Goal: Task Accomplishment & Management: Complete application form

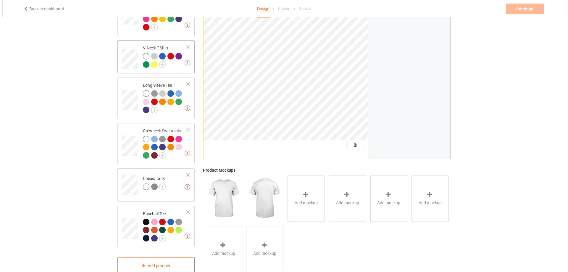
scroll to position [182, 0]
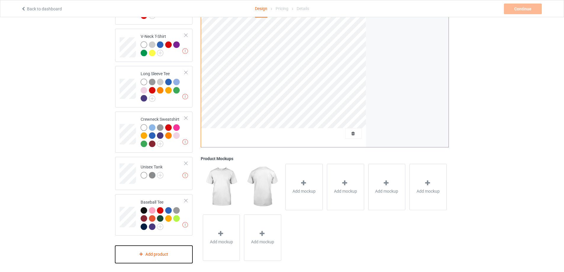
click at [149, 254] on div "Add product" at bounding box center [153, 254] width 77 height 17
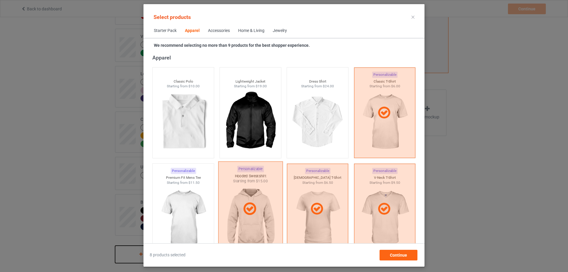
scroll to position [270, 0]
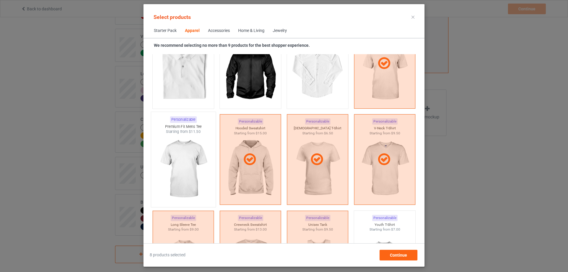
click at [187, 177] on img at bounding box center [183, 169] width 56 height 70
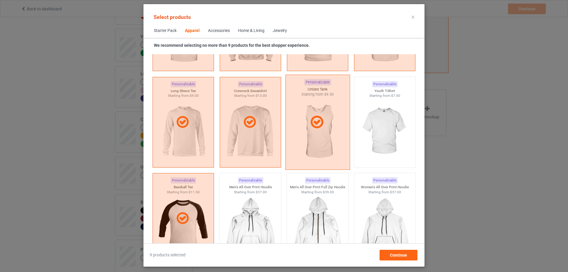
scroll to position [418, 0]
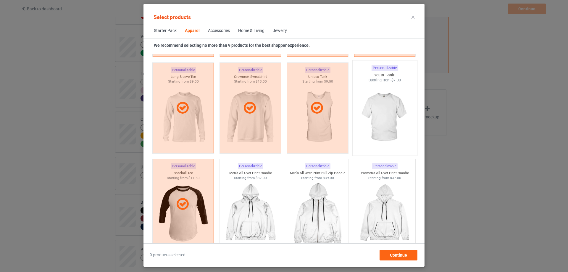
click at [383, 128] on img at bounding box center [385, 118] width 56 height 70
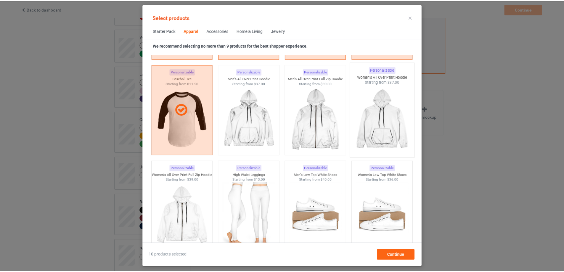
scroll to position [517, 0]
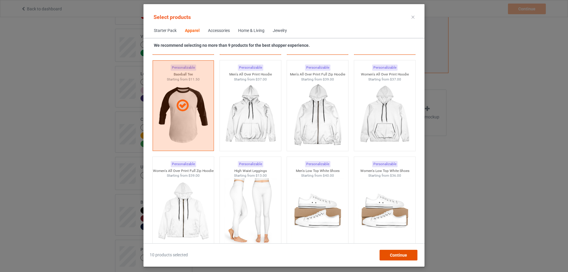
click at [398, 256] on span "Continue" at bounding box center [398, 255] width 17 height 5
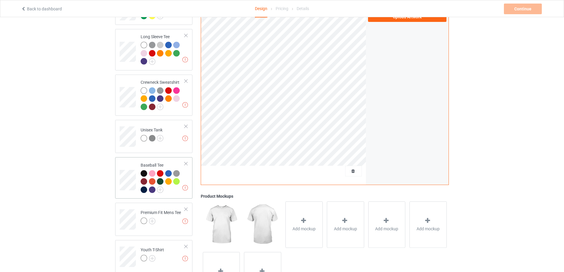
scroll to position [257, 0]
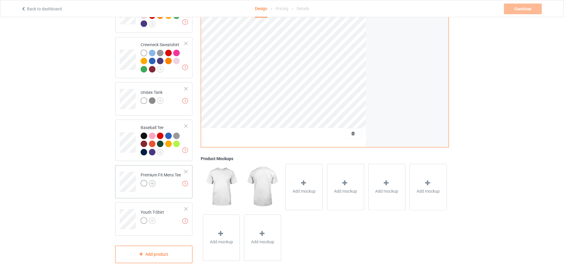
click at [153, 180] on img at bounding box center [152, 183] width 7 height 7
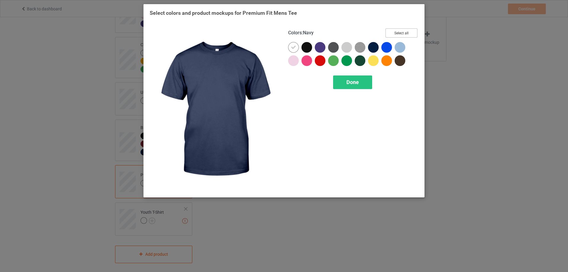
click at [402, 33] on button "Select all" at bounding box center [402, 32] width 32 height 9
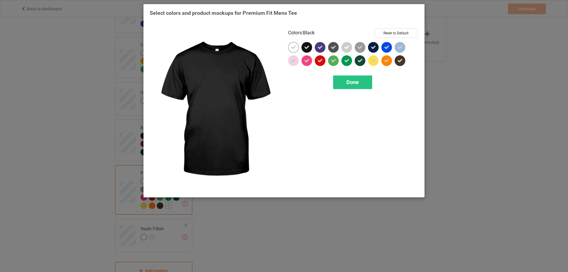
click at [309, 47] on icon at bounding box center [306, 47] width 5 height 5
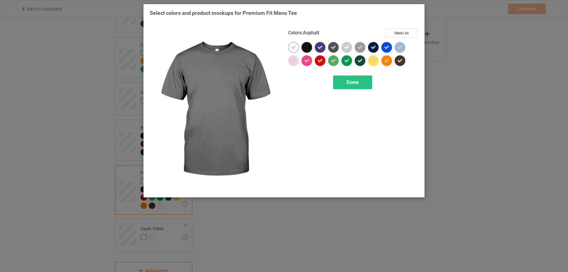
click at [336, 49] on div at bounding box center [333, 47] width 11 height 11
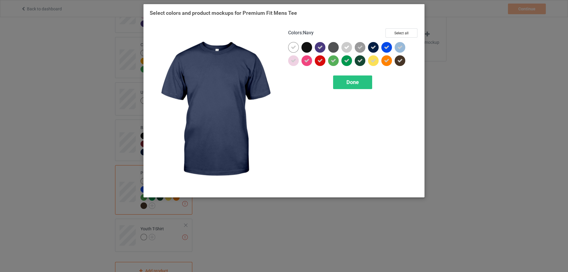
click at [371, 48] on icon at bounding box center [373, 47] width 5 height 5
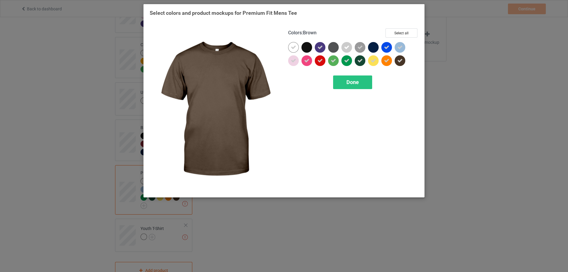
click at [402, 61] on icon at bounding box center [400, 60] width 5 height 5
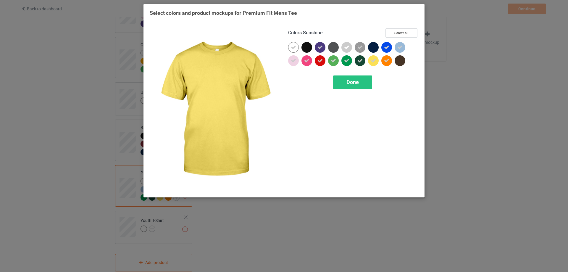
click at [374, 63] on icon at bounding box center [373, 60] width 5 height 5
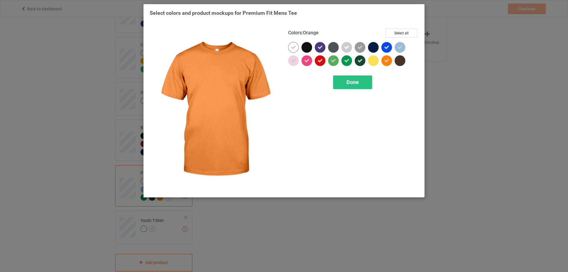
click at [385, 62] on icon at bounding box center [386, 60] width 5 height 5
click at [386, 60] on div at bounding box center [387, 60] width 11 height 11
click at [386, 61] on icon at bounding box center [386, 60] width 5 height 5
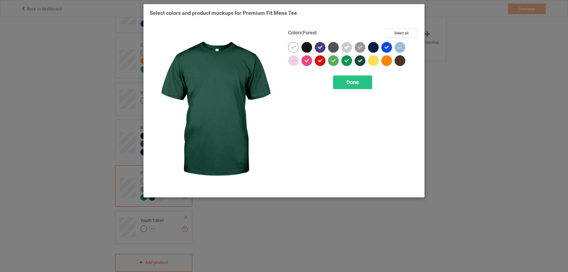
click at [359, 63] on icon at bounding box center [360, 60] width 5 height 5
click at [359, 88] on div "Done" at bounding box center [352, 82] width 39 height 14
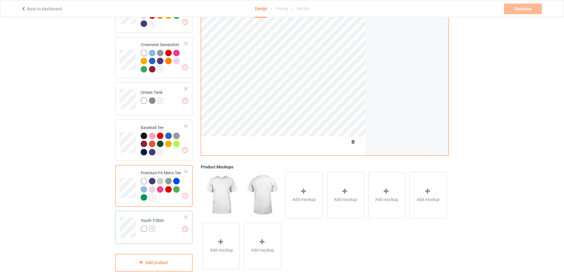
click at [153, 226] on img at bounding box center [152, 229] width 7 height 7
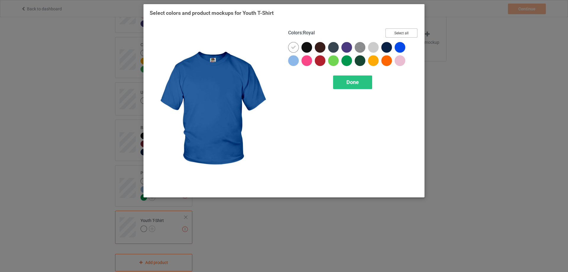
click at [406, 35] on button "Select all" at bounding box center [402, 32] width 32 height 9
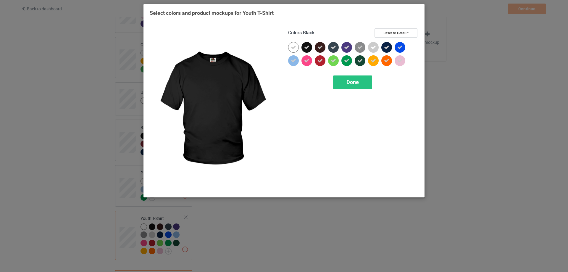
click at [303, 47] on div at bounding box center [307, 47] width 11 height 11
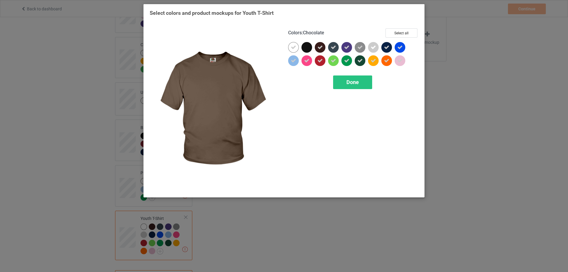
click at [319, 50] on icon at bounding box center [320, 47] width 5 height 5
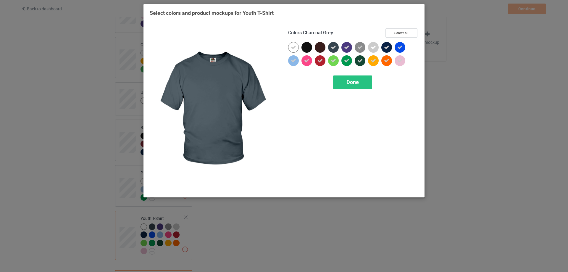
click at [333, 50] on icon at bounding box center [333, 47] width 5 height 5
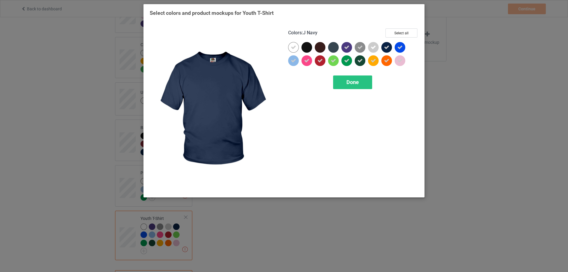
click at [386, 49] on icon at bounding box center [386, 47] width 5 height 5
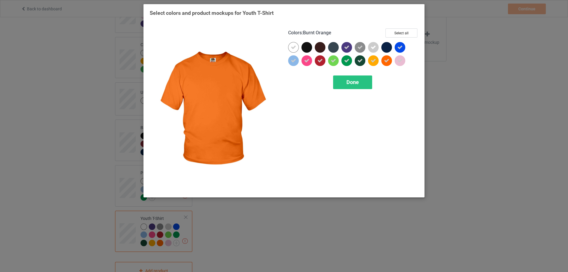
click at [387, 62] on icon at bounding box center [386, 60] width 5 height 5
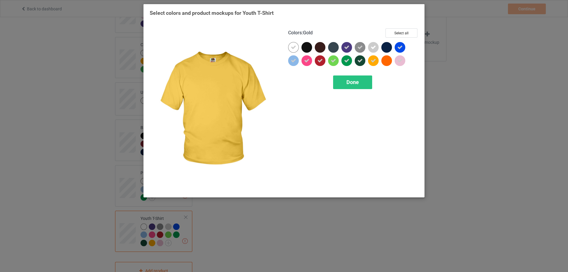
click at [374, 63] on icon at bounding box center [373, 60] width 5 height 5
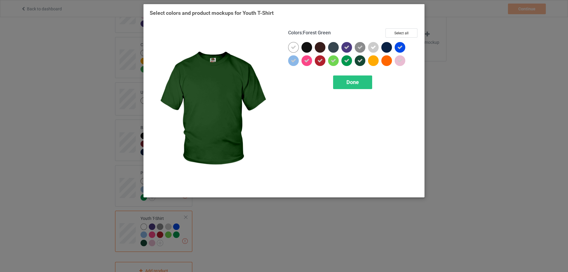
click at [359, 61] on icon at bounding box center [360, 60] width 5 height 5
click at [356, 84] on span "Done" at bounding box center [353, 82] width 12 height 6
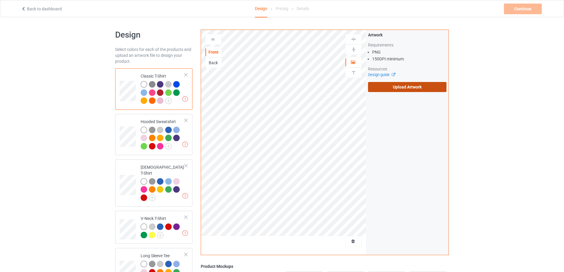
click at [404, 89] on label "Upload Artwork" at bounding box center [407, 87] width 78 height 10
click at [0, 0] on input "Upload Artwork" at bounding box center [0, 0] width 0 height 0
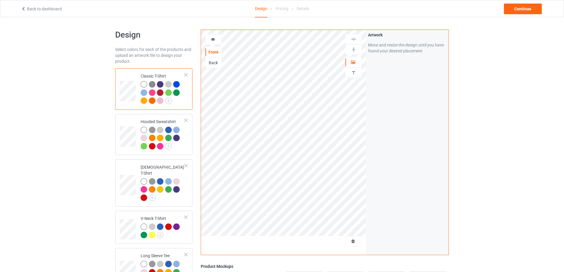
click at [516, 11] on div "Continue" at bounding box center [523, 9] width 38 height 11
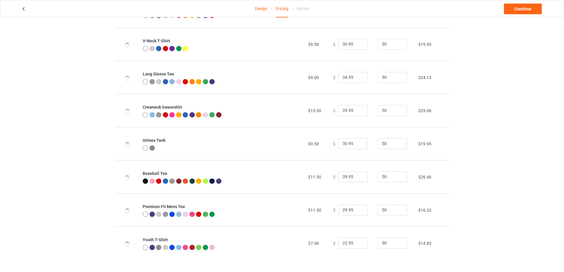
scroll to position [131, 0]
click at [344, 242] on input "22.95" at bounding box center [353, 243] width 30 height 11
click at [352, 242] on input "24.95" at bounding box center [353, 243] width 30 height 11
click at [343, 243] on input "24.99" at bounding box center [353, 243] width 30 height 11
type input "26.99"
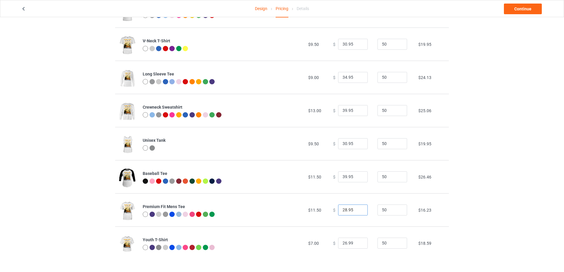
drag, startPoint x: 343, startPoint y: 211, endPoint x: 339, endPoint y: 213, distance: 5.0
click at [339, 213] on input "28.95" at bounding box center [353, 210] width 30 height 11
type input "32.95"
click at [515, 12] on link "Continue" at bounding box center [523, 9] width 38 height 11
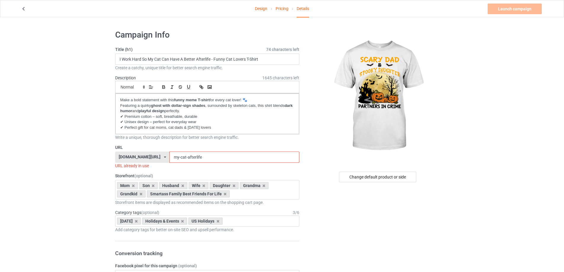
drag, startPoint x: 192, startPoint y: 156, endPoint x: 155, endPoint y: 163, distance: 37.4
click at [155, 163] on div "URL bmatee.com/ bmatee.com/ vbtee.com/ teechip.com/ 5f8c5c61e767ad6e73745027 5f…" at bounding box center [207, 156] width 184 height 24
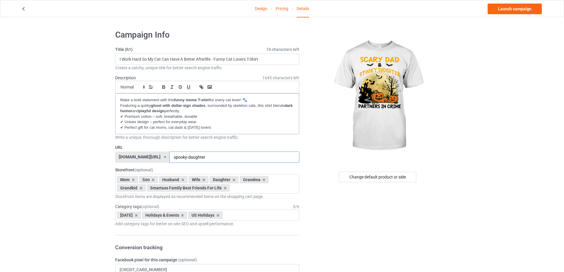
click at [169, 157] on input "spooky-daughter" at bounding box center [234, 157] width 130 height 11
type input "scary-dad-spooky-daughter"
drag, startPoint x: 264, startPoint y: 59, endPoint x: 110, endPoint y: 60, distance: 154.5
click at [135, 58] on input "Scary" at bounding box center [207, 59] width 184 height 11
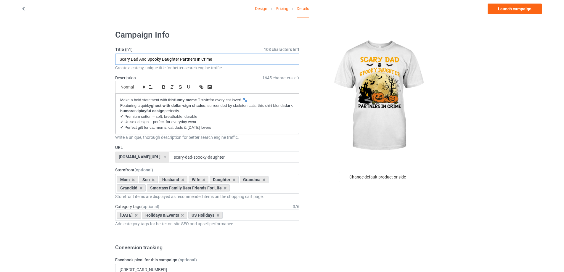
type input "Scary Dad And Spooky Daughter Partners In Crime"
click at [242, 190] on div "Mom Son Husband Wife Daughter Grandma Grandkid Smartass Family Best Friends For…" at bounding box center [207, 184] width 184 height 20
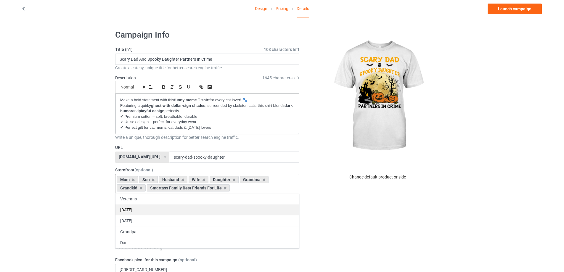
click at [139, 213] on div "[DATE]" at bounding box center [207, 209] width 184 height 11
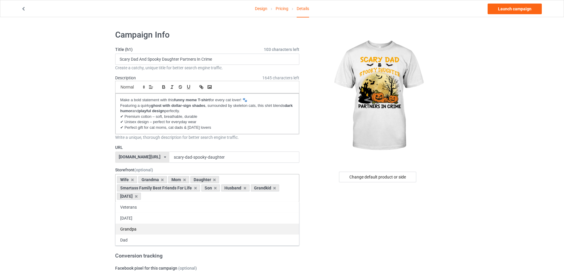
click at [136, 229] on div "Grandpa" at bounding box center [207, 229] width 184 height 11
click at [133, 229] on div "Dad" at bounding box center [207, 229] width 184 height 11
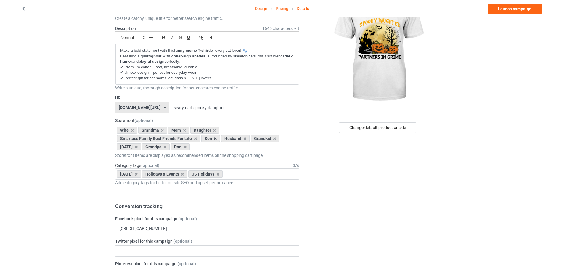
click at [214, 140] on icon at bounding box center [215, 139] width 3 height 4
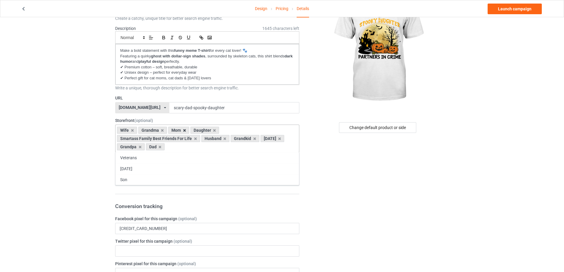
click at [183, 130] on icon at bounding box center [184, 130] width 3 height 4
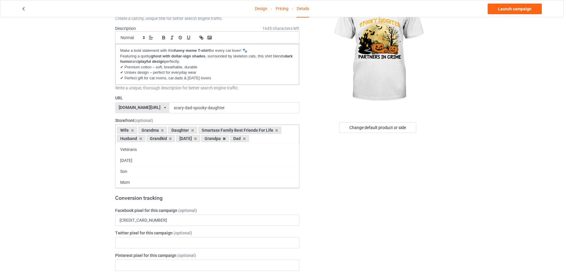
click at [226, 139] on icon at bounding box center [224, 139] width 3 height 4
click at [170, 138] on icon at bounding box center [170, 139] width 3 height 4
click at [161, 130] on icon at bounding box center [162, 130] width 3 height 4
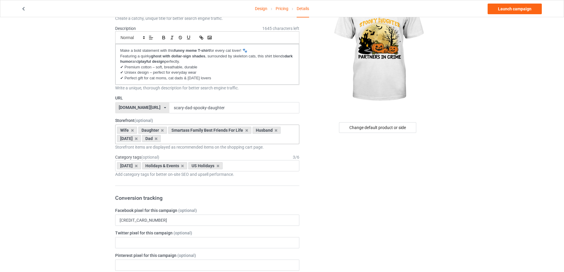
click at [260, 166] on div "Halloween Holidays & Events US Holidays Age > 1-19 > 1 Age > 1-12 Months > 1 Mo…" at bounding box center [207, 165] width 184 height 11
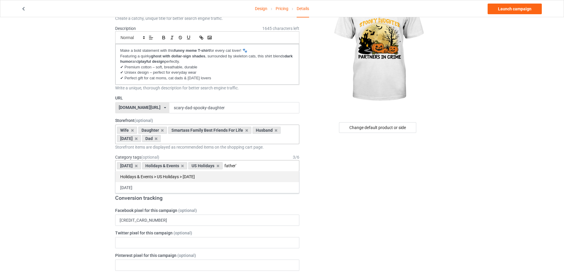
type input "father'"
click at [221, 177] on div "Holidays & Events > US Holidays > Father's Day" at bounding box center [207, 176] width 184 height 11
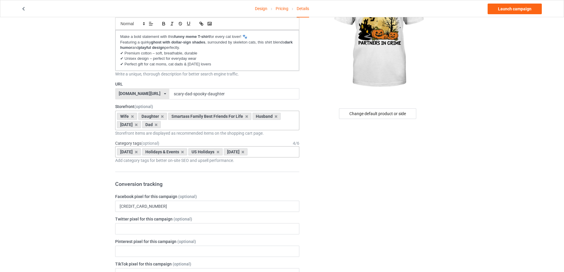
scroll to position [0, 0]
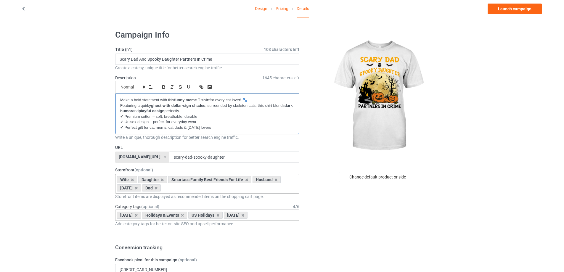
click at [221, 126] on p "✔ Perfect gift for cat moms, cat dads & Halloween lovers" at bounding box center [207, 128] width 174 height 6
drag, startPoint x: 224, startPoint y: 126, endPoint x: 113, endPoint y: 89, distance: 116.4
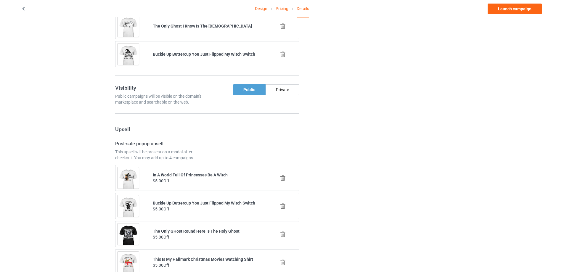
scroll to position [442, 0]
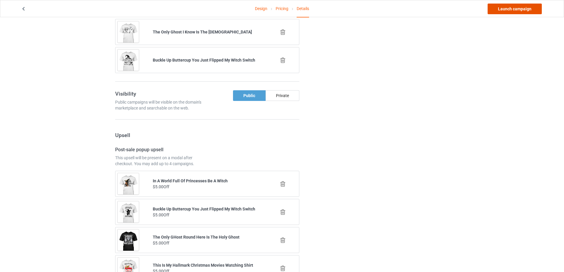
click at [511, 11] on link "Launch campaign" at bounding box center [515, 9] width 54 height 11
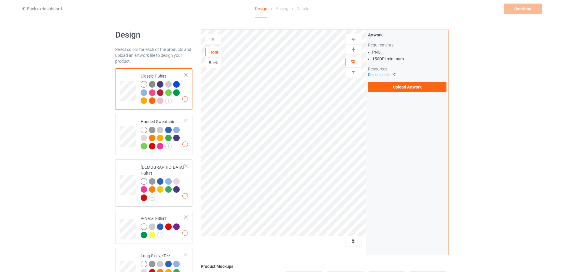
click at [214, 62] on div "Back" at bounding box center [213, 63] width 16 height 6
click at [398, 86] on label "Upload Artwork" at bounding box center [407, 87] width 78 height 10
click at [0, 0] on input "Upload Artwork" at bounding box center [0, 0] width 0 height 0
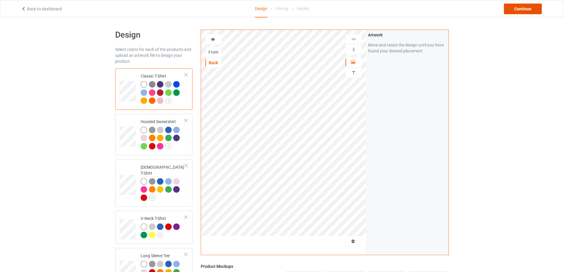
click at [523, 10] on div "Continue" at bounding box center [523, 9] width 38 height 11
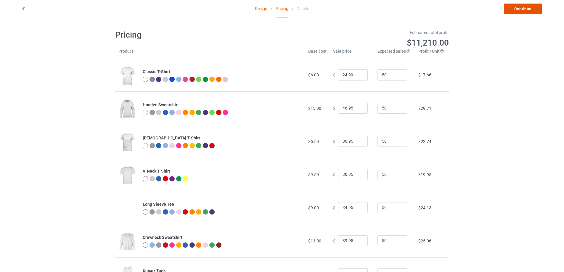
click at [522, 11] on link "Continue" at bounding box center [523, 9] width 38 height 11
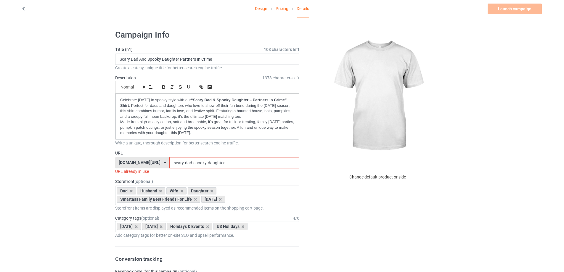
click at [383, 175] on div "Change default product or side" at bounding box center [377, 177] width 77 height 11
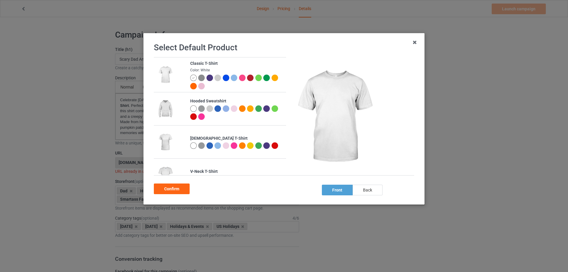
click at [367, 189] on div "back" at bounding box center [368, 190] width 30 height 11
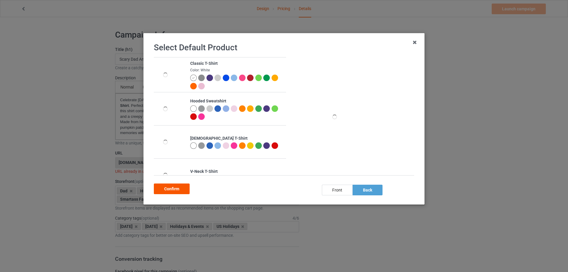
click at [176, 192] on div "Confirm" at bounding box center [172, 189] width 36 height 11
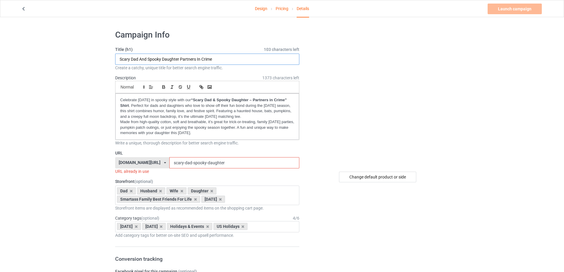
drag, startPoint x: 216, startPoint y: 58, endPoint x: 102, endPoint y: 58, distance: 114.0
click at [155, 110] on p "Celebrate [DATE] in spooky style with our “Scary Dad & Spooky Daughter – Partne…" at bounding box center [207, 108] width 174 height 22
copy div "Celebrate [DATE] in spooky style with our “Scary Dad & Spooky Daughter – Partne…"
drag, startPoint x: 210, startPoint y: 165, endPoint x: 145, endPoint y: 160, distance: 65.6
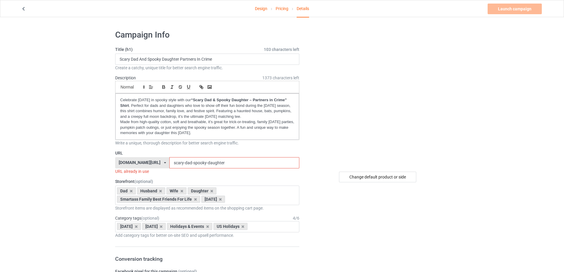
click at [145, 160] on div "[DOMAIN_NAME][URL] [DOMAIN_NAME][URL] [DOMAIN_NAME][URL] [DOMAIN_NAME][URL] 5f8…" at bounding box center [207, 162] width 184 height 11
click at [212, 162] on input "scary-dad-spooky-daughter" at bounding box center [234, 162] width 130 height 11
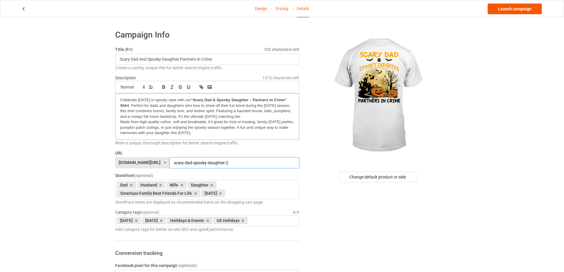
type input "scary-dad-spooky-daughter-2"
click at [510, 12] on link "Launch campaign" at bounding box center [515, 9] width 54 height 11
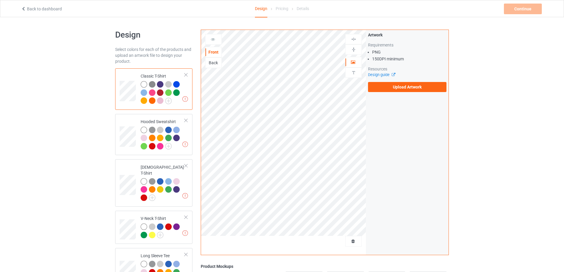
click at [213, 64] on div "Back" at bounding box center [213, 63] width 16 height 6
click at [410, 87] on label "Upload Artwork" at bounding box center [407, 87] width 78 height 10
click at [0, 0] on input "Upload Artwork" at bounding box center [0, 0] width 0 height 0
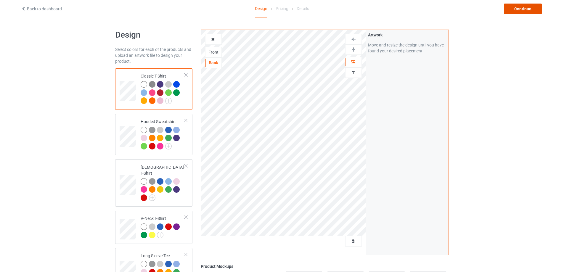
click at [519, 9] on div "Continue" at bounding box center [523, 9] width 38 height 11
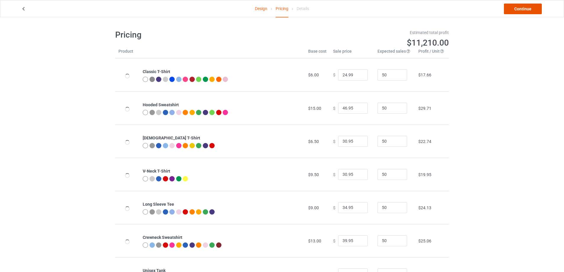
click at [520, 11] on link "Continue" at bounding box center [523, 9] width 38 height 11
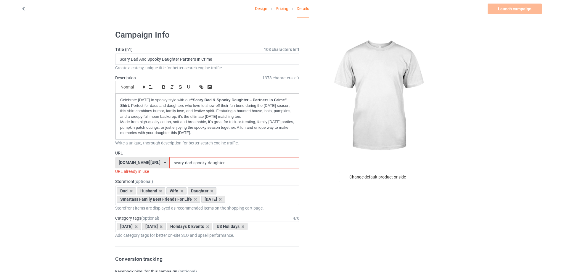
click at [211, 164] on input "scary-dad-spooky-daughter" at bounding box center [234, 162] width 130 height 11
type input "scary-dad-spooky-daughter-2"
click at [370, 177] on div "Change default product or side" at bounding box center [377, 177] width 77 height 11
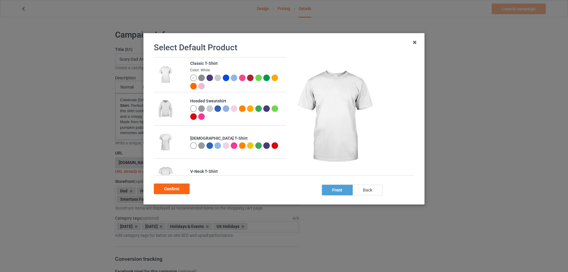
click at [369, 190] on div "back" at bounding box center [368, 190] width 30 height 11
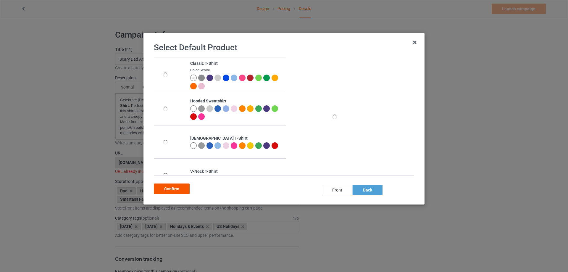
click at [180, 188] on div "Confirm" at bounding box center [172, 189] width 36 height 11
